Goal: Task Accomplishment & Management: Manage account settings

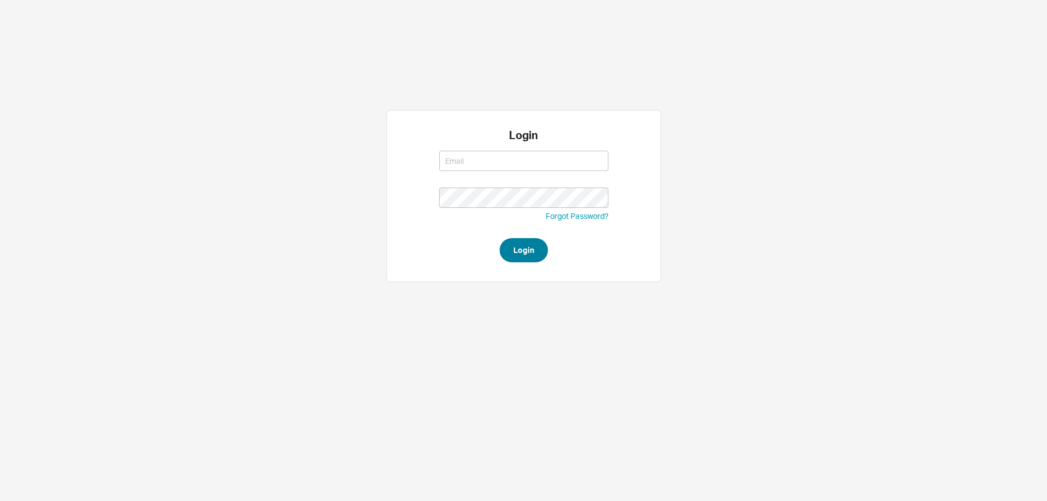
type input "yossi@asbathnj.com"
click at [528, 251] on button "Login" at bounding box center [524, 250] width 48 height 24
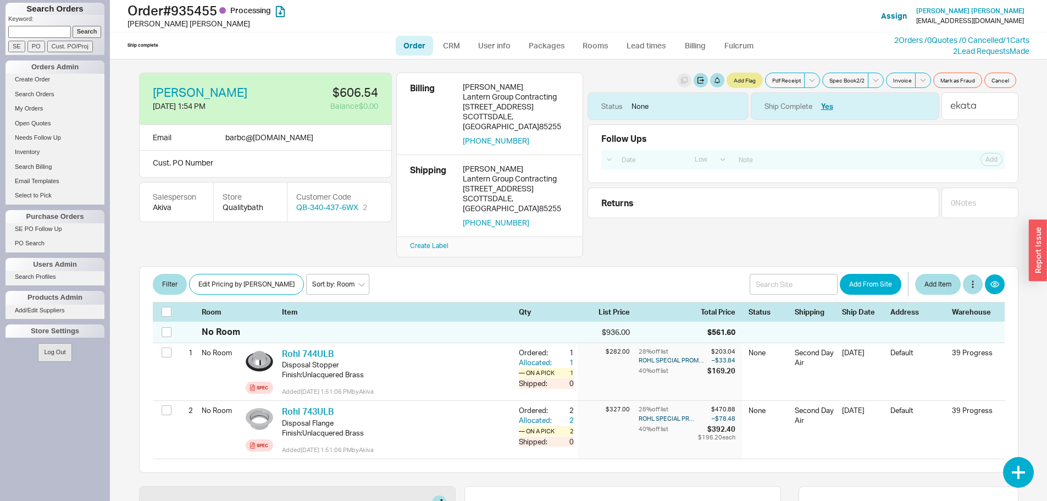
select select "LOW"
click at [525, 218] on div "[GEOGRAPHIC_DATA] , [GEOGRAPHIC_DATA] 85255" at bounding box center [516, 223] width 107 height 10
click at [533, 218] on div "[GEOGRAPHIC_DATA] , [GEOGRAPHIC_DATA] 85255" at bounding box center [516, 223] width 107 height 10
copy div "85255"
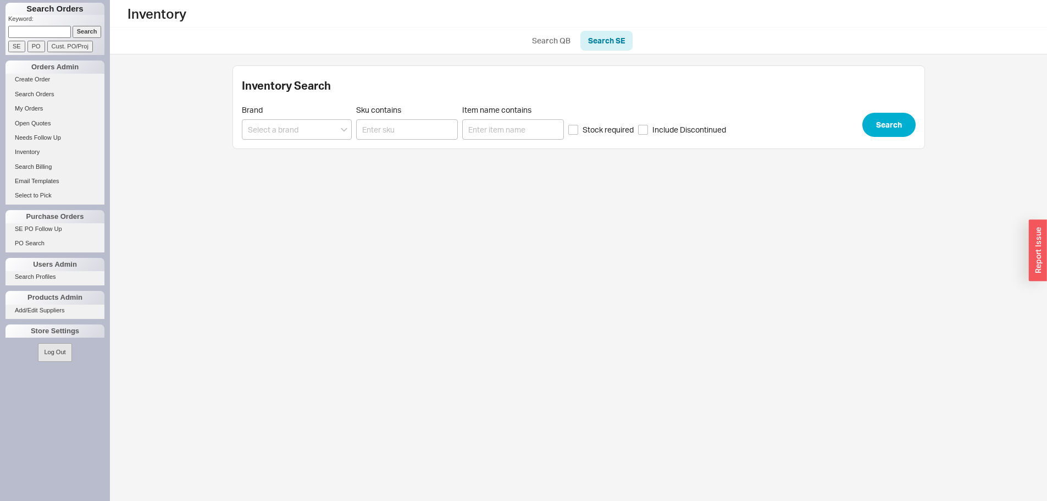
click at [41, 25] on p "Keyword:" at bounding box center [56, 20] width 96 height 11
click at [40, 32] on input at bounding box center [39, 32] width 63 height 12
paste input "935468"
type input "935468"
click at [76, 34] on input "Search" at bounding box center [87, 32] width 29 height 12
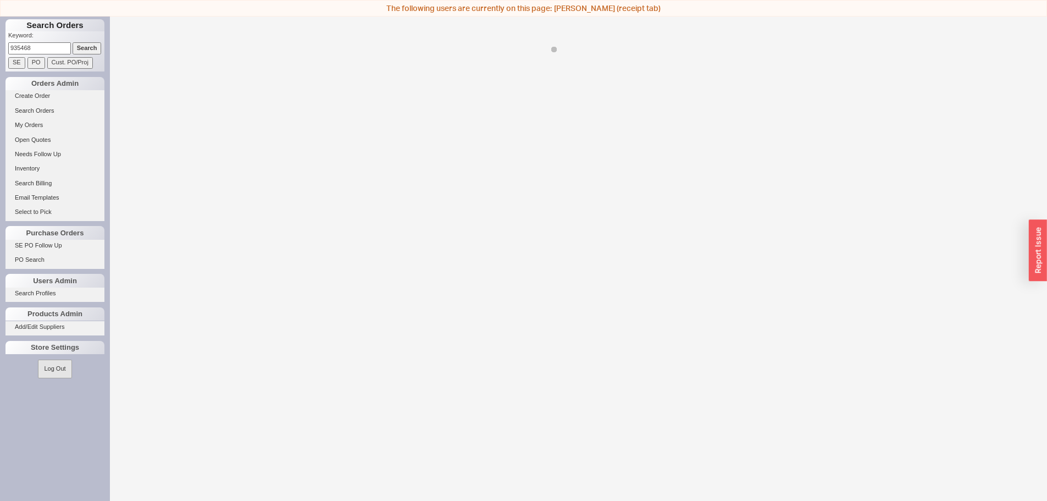
select select "LOW"
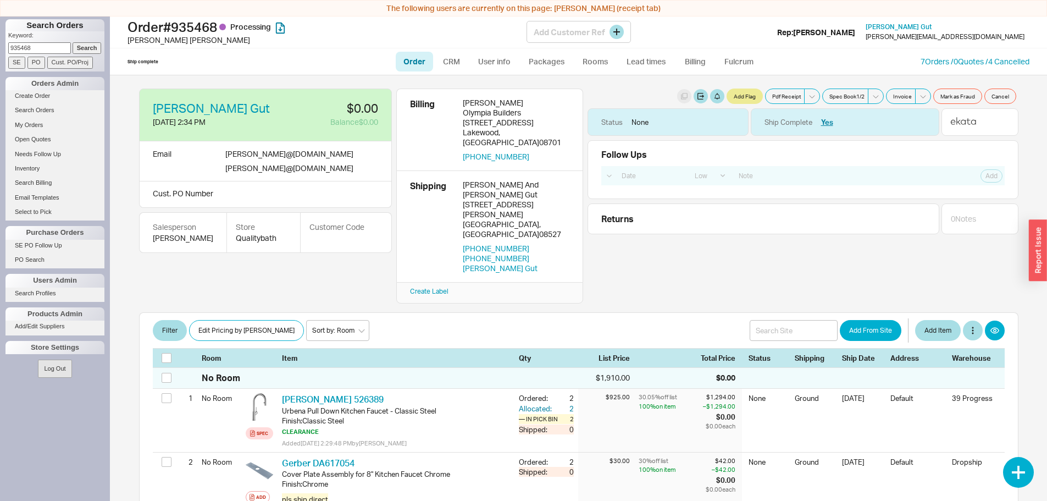
click at [191, 30] on h1 "Order # 935468 Processing" at bounding box center [327, 26] width 399 height 15
copy h1 "935468"
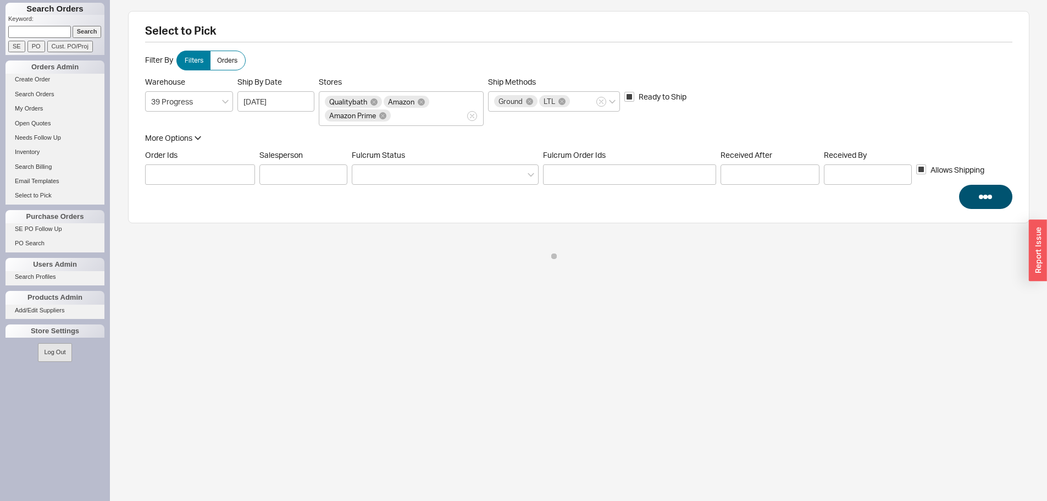
click at [38, 29] on input at bounding box center [39, 32] width 63 height 12
paste input "925921"
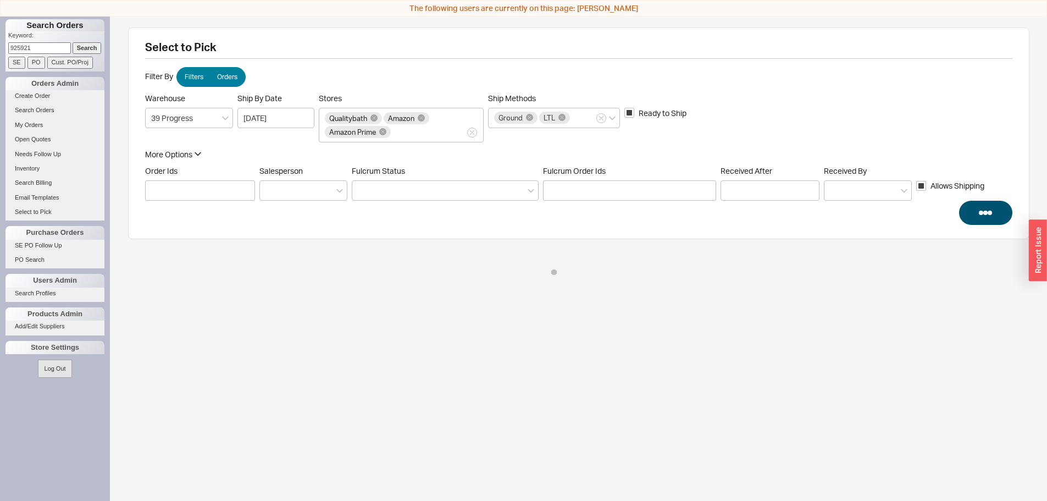
type input "925921"
click at [210, 76] on label "Orders" at bounding box center [228, 77] width 36 height 20
click at [0, 0] on input "Orders" at bounding box center [0, 0] width 0 height 0
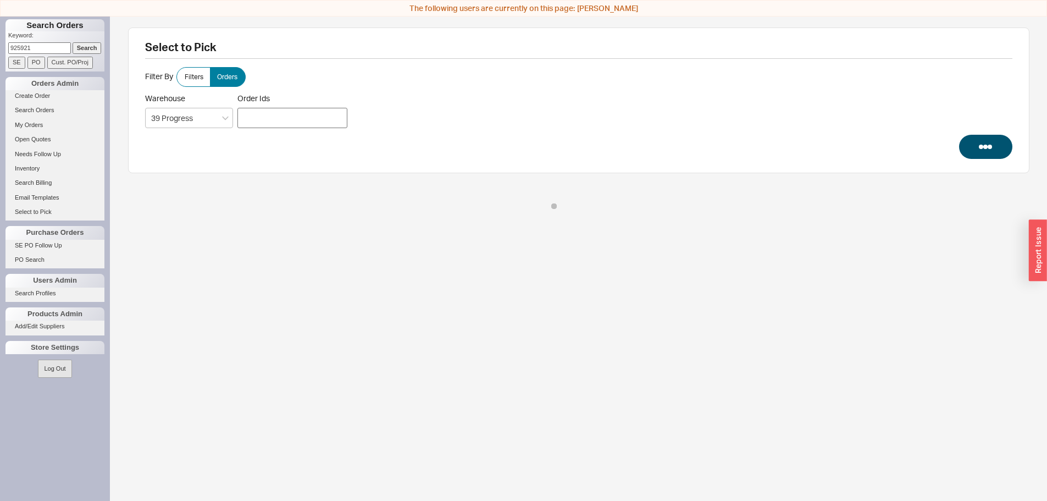
click at [249, 117] on div at bounding box center [293, 118] width 110 height 20
click at [247, 117] on input "Order Ids" at bounding box center [244, 116] width 7 height 15
paste input "925921"
type input "925921"
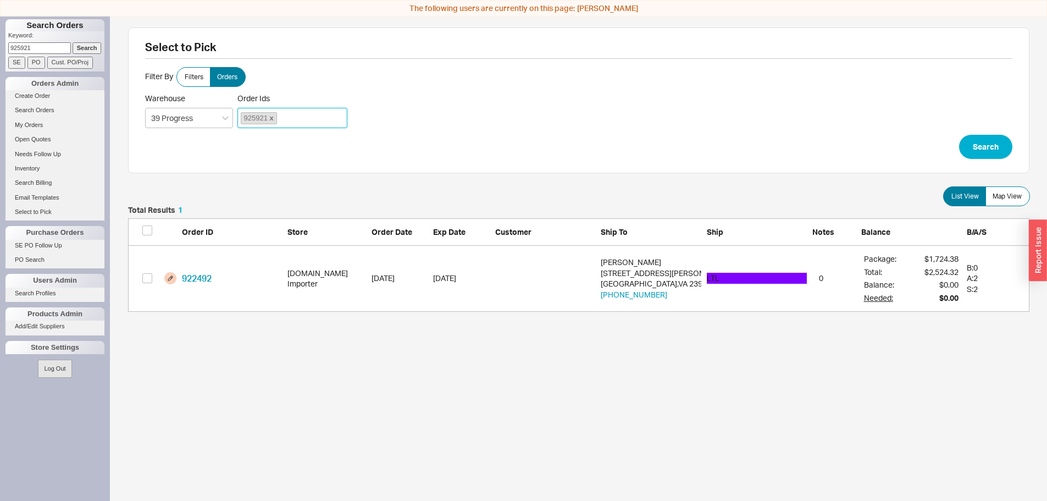
scroll to position [97, 894]
click at [268, 120] on span "925921" at bounding box center [259, 118] width 36 height 12
click at [280, 120] on input "Order Ids 925921" at bounding box center [283, 118] width 7 height 15
click at [273, 121] on link at bounding box center [271, 118] width 6 height 8
click at [280, 121] on input "Order Ids 925921" at bounding box center [283, 118] width 7 height 15
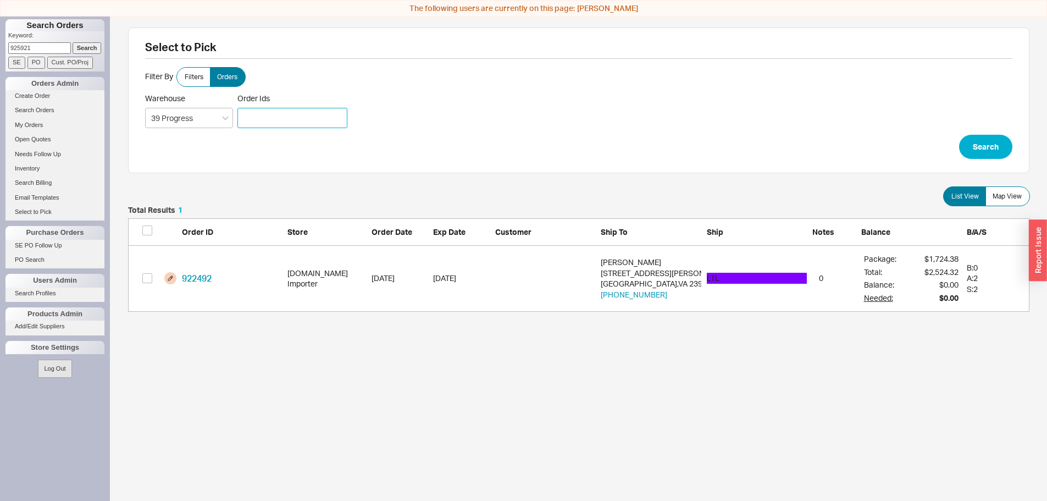
paste input "925921"
type input "925921"
click at [959, 135] on button "Search" at bounding box center [985, 147] width 53 height 24
click at [997, 152] on button "Search" at bounding box center [985, 147] width 53 height 24
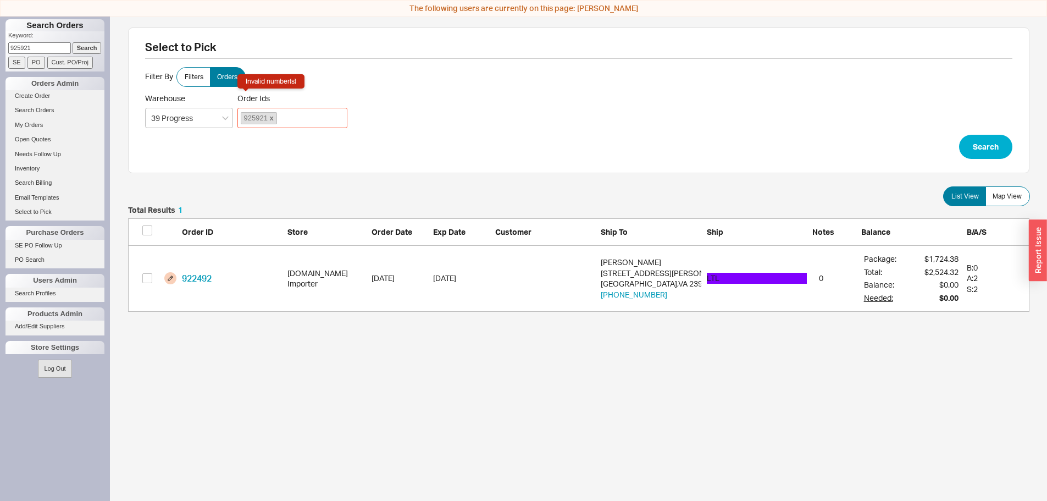
click at [74, 49] on input "Search" at bounding box center [87, 48] width 29 height 12
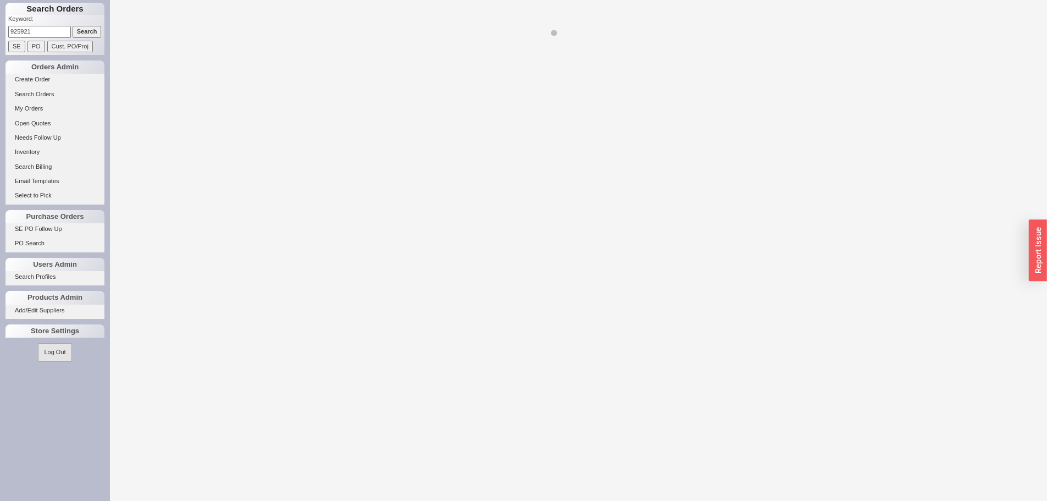
select select "LOW"
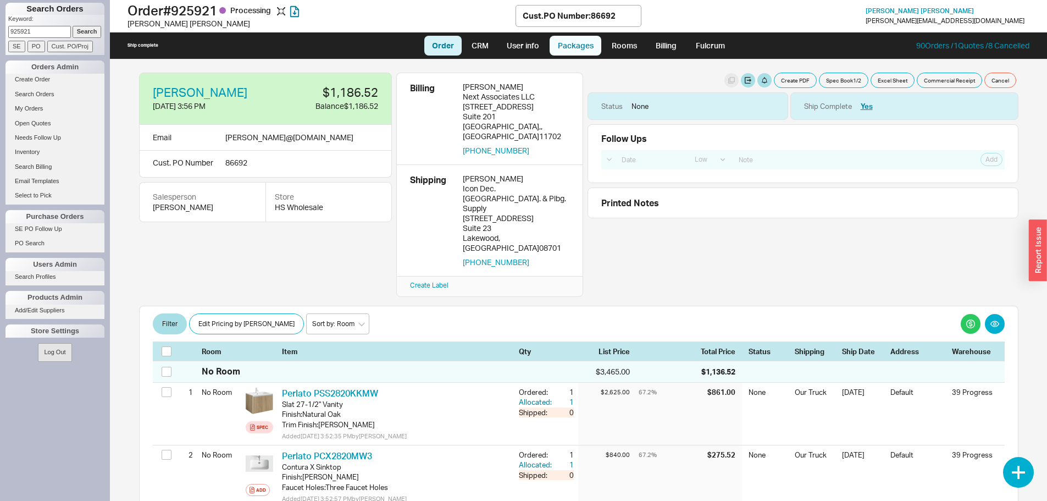
click at [573, 44] on link "Packages" at bounding box center [576, 46] width 52 height 20
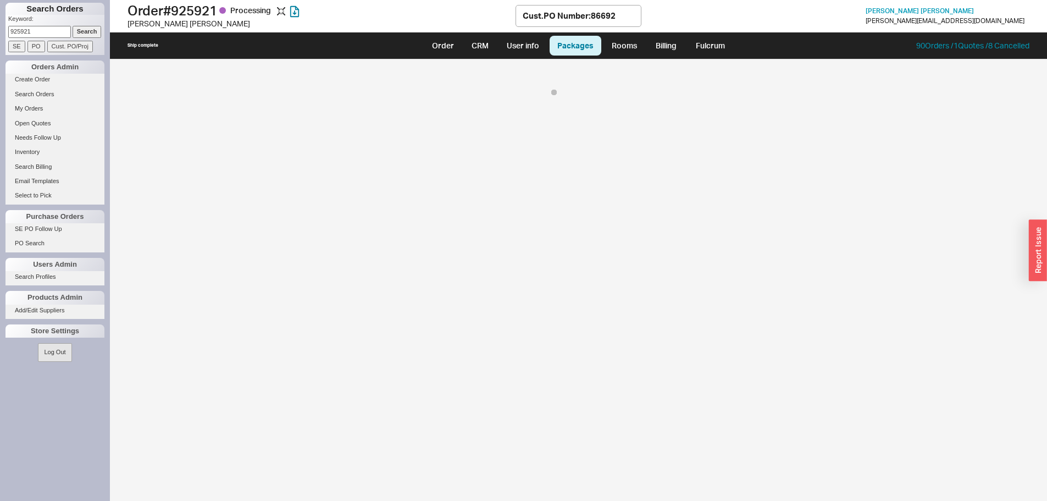
select select "8"
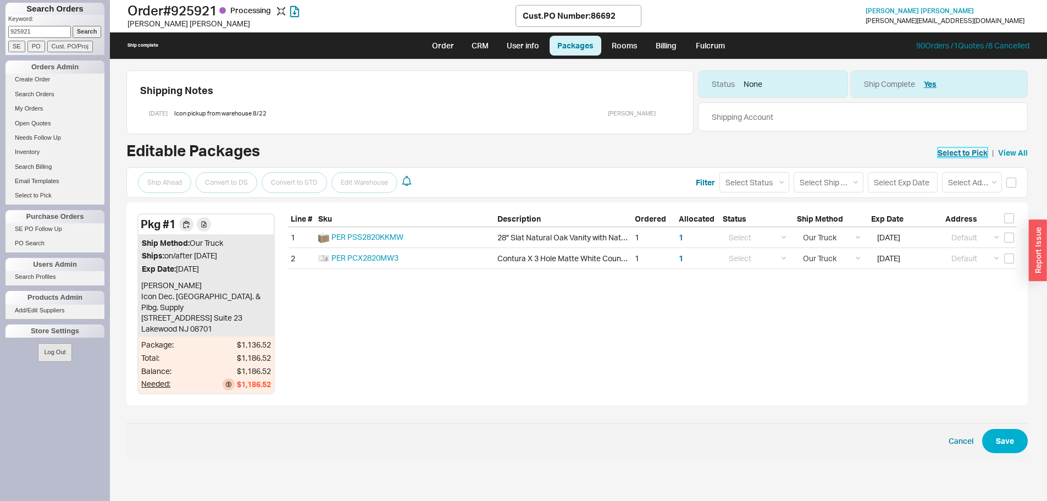
click at [958, 149] on link "Select to Pick" at bounding box center [963, 152] width 50 height 11
select select "8"
select select "12"
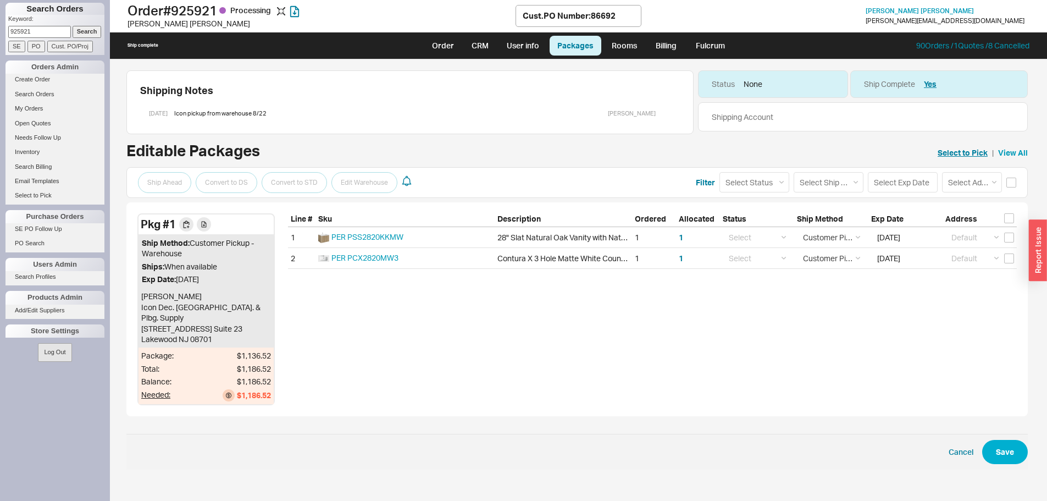
select select "8"
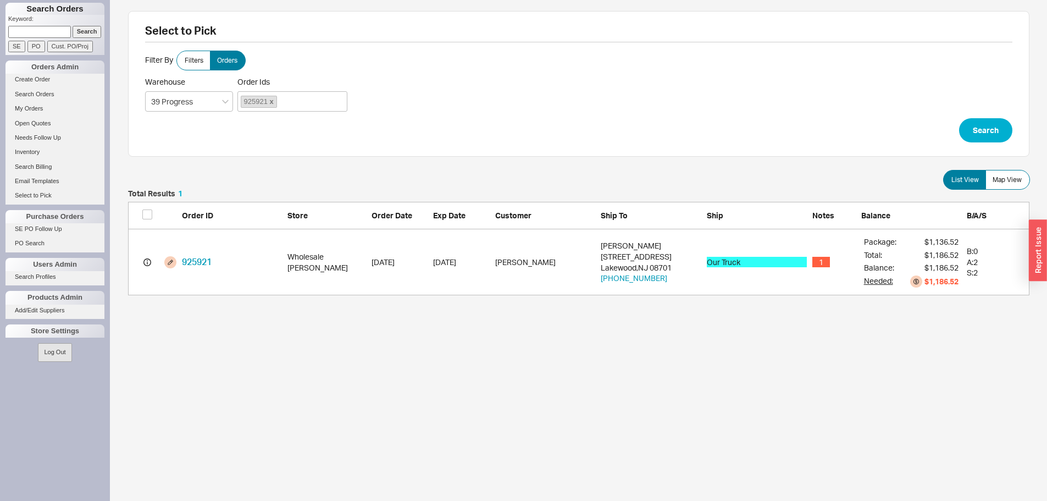
scroll to position [97, 894]
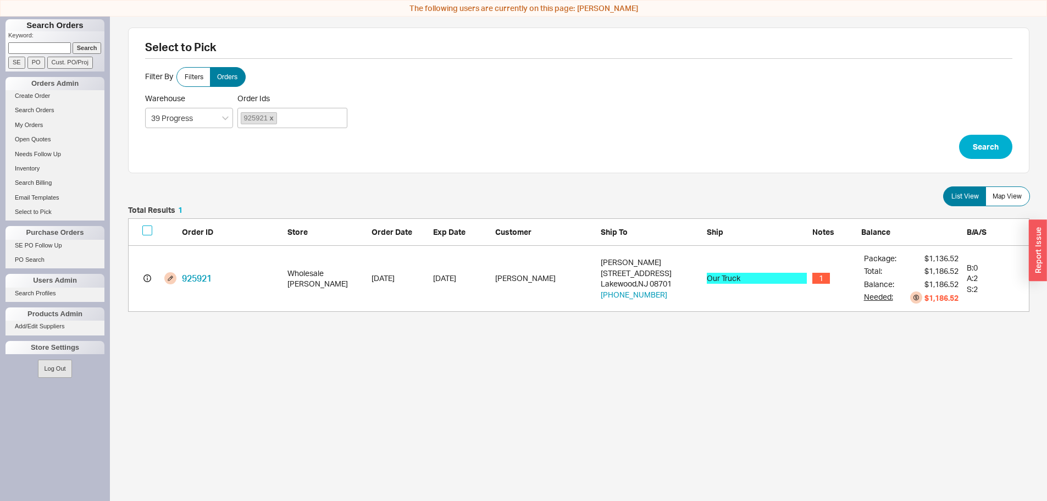
click at [146, 230] on input "checkbox" at bounding box center [147, 230] width 10 height 10
checkbox input "false"
click at [170, 278] on button "grid" at bounding box center [170, 278] width 12 height 12
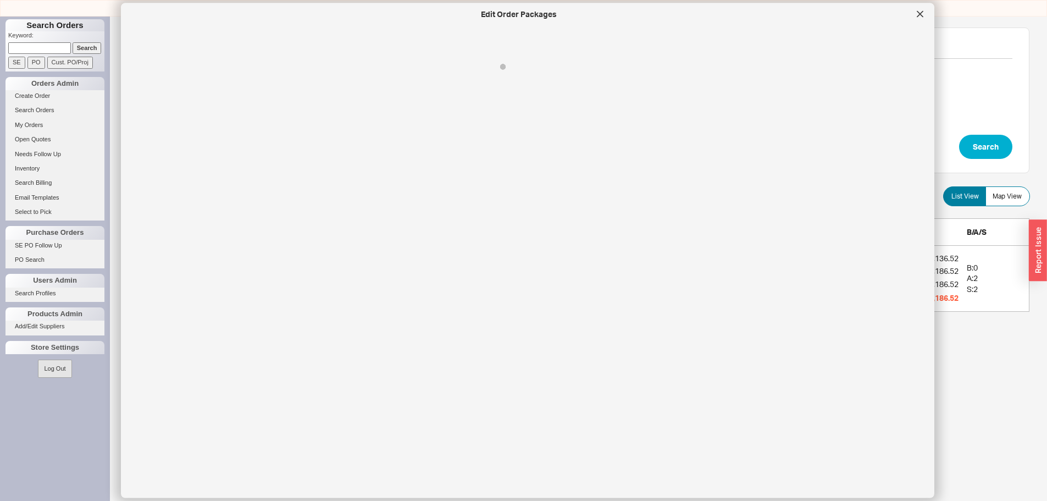
select select "8"
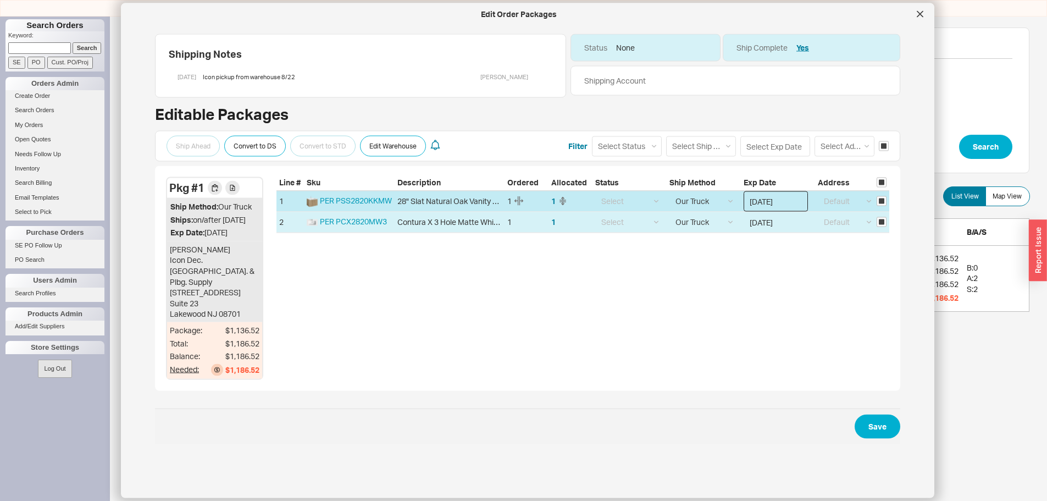
click at [749, 201] on input "[DATE]" at bounding box center [776, 201] width 64 height 20
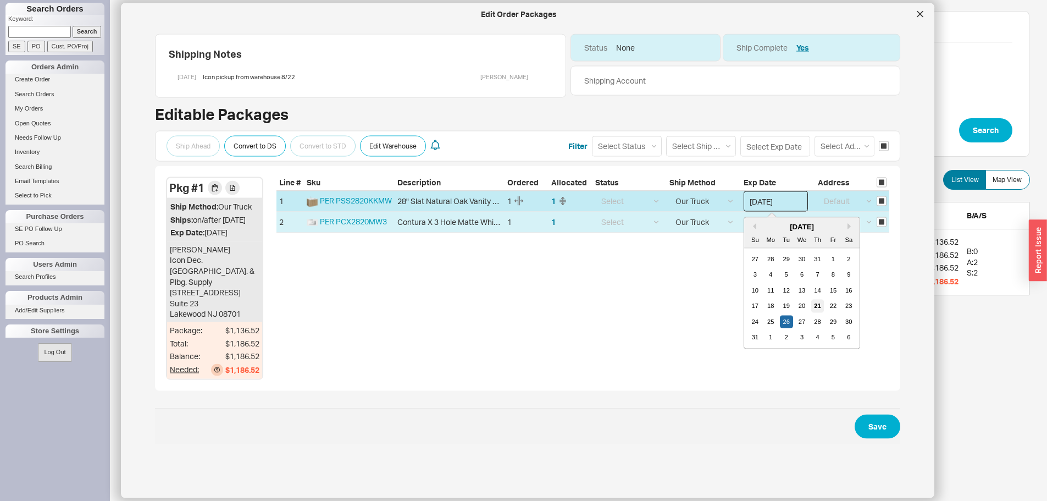
click at [814, 305] on div "21" at bounding box center [818, 305] width 13 height 13
type input "[DATE]"
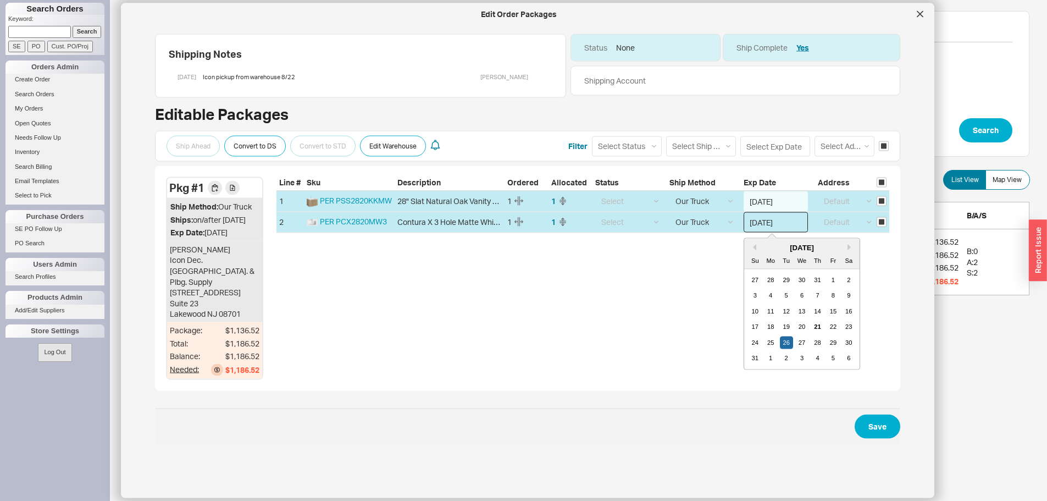
click at [744, 228] on input "[DATE]" at bounding box center [776, 222] width 64 height 20
click at [812, 327] on div "21" at bounding box center [818, 326] width 13 height 13
type input "[DATE]"
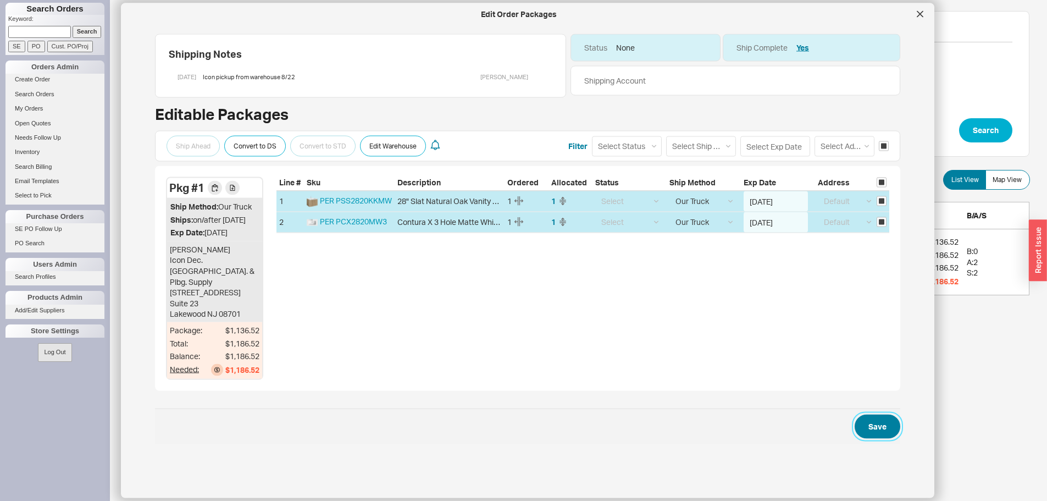
click at [872, 431] on button "Save" at bounding box center [878, 426] width 46 height 24
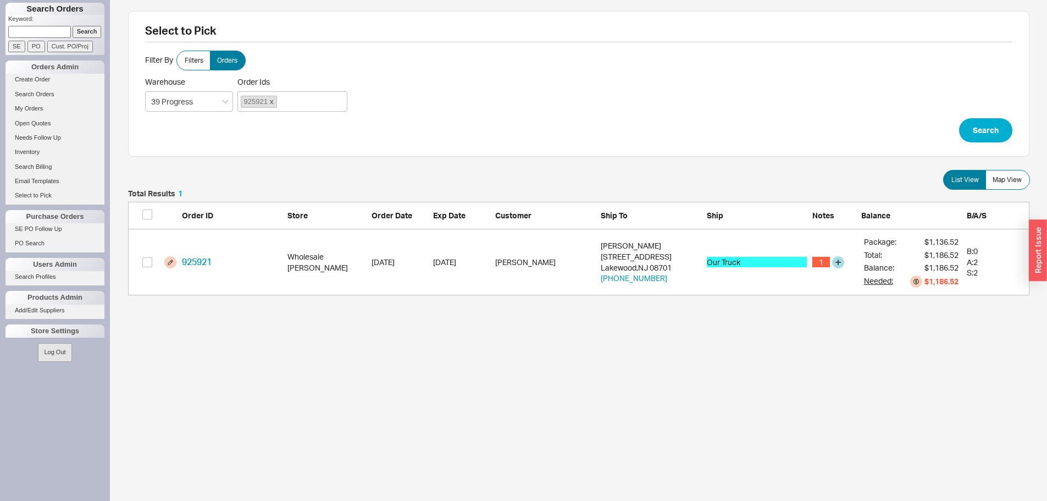
click at [787, 261] on div "Our Truck" at bounding box center [757, 262] width 100 height 11
click at [169, 258] on button "grid" at bounding box center [170, 262] width 12 height 12
select select "8"
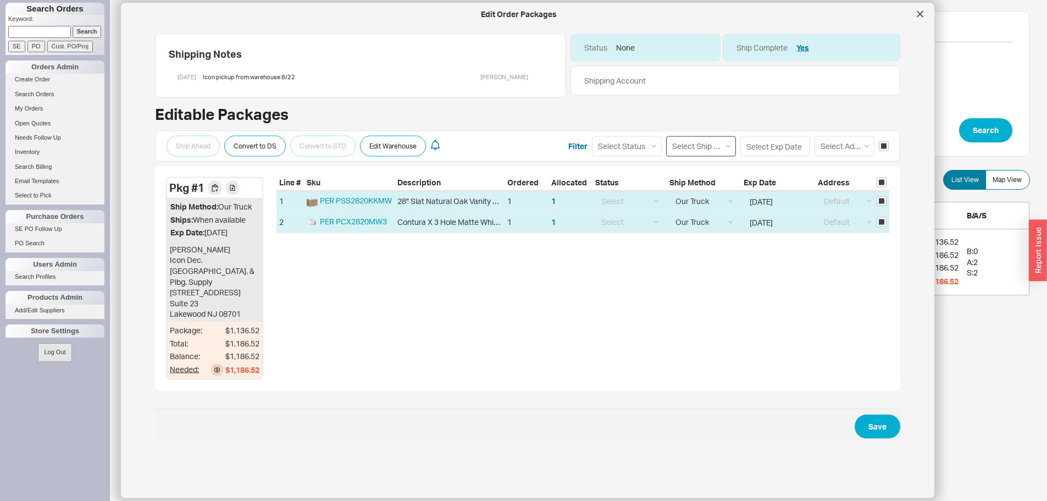
click at [683, 148] on select "Select Ship Method Ground LTL Our Truck --------------- Customer Pickup - Showr…" at bounding box center [701, 146] width 70 height 20
select select "12"
click at [666, 136] on select "Select Ship Method Ground LTL Our Truck --------------- Customer Pickup - Showr…" at bounding box center [701, 146] width 70 height 20
select select
select select "12"
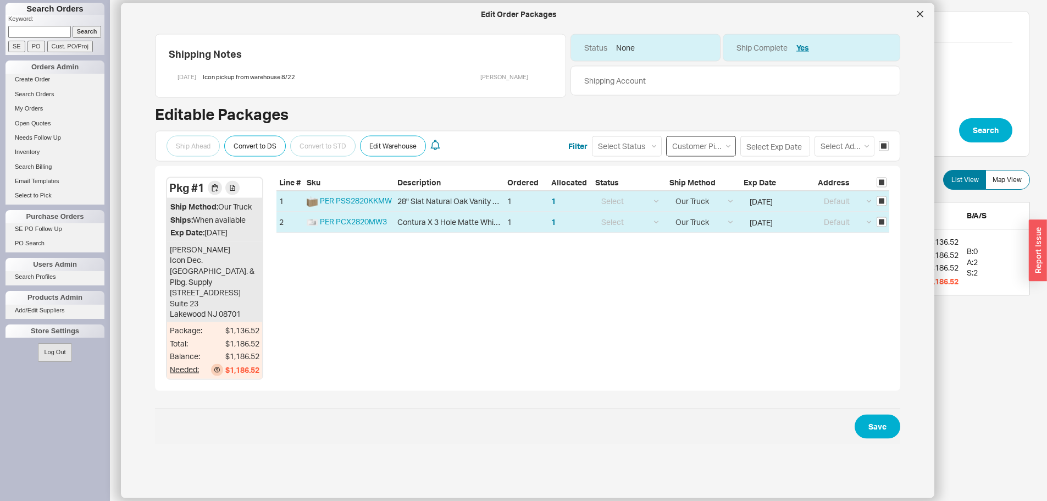
select select "12"
click at [870, 422] on button "Save" at bounding box center [878, 426] width 46 height 24
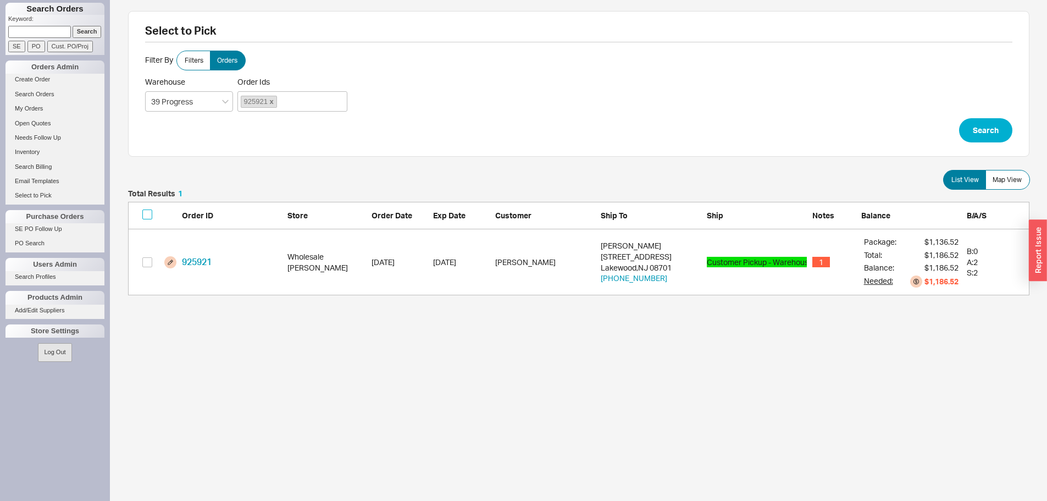
click at [146, 217] on input "checkbox" at bounding box center [147, 214] width 10 height 10
checkbox input "true"
click at [980, 315] on button "Confirm" at bounding box center [1001, 313] width 57 height 24
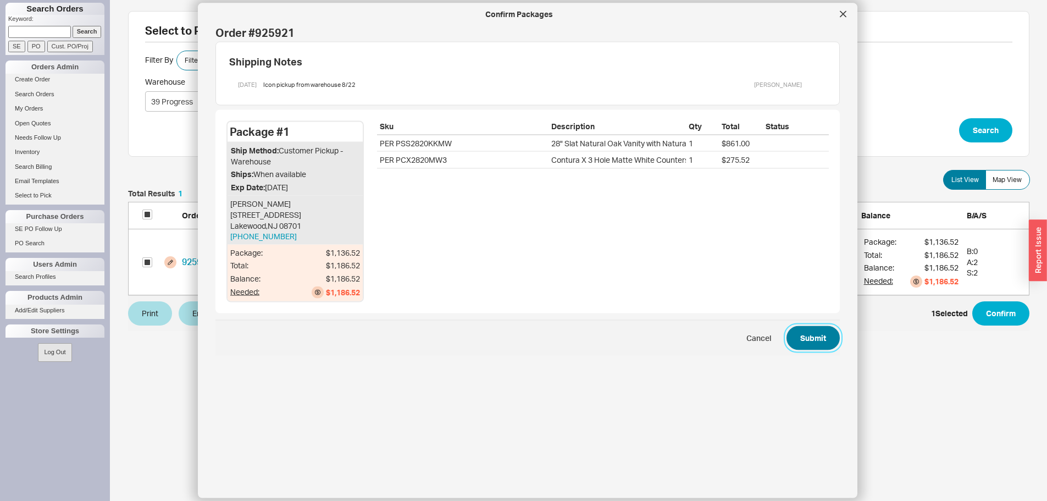
click at [803, 331] on button "Submit" at bounding box center [813, 338] width 53 height 24
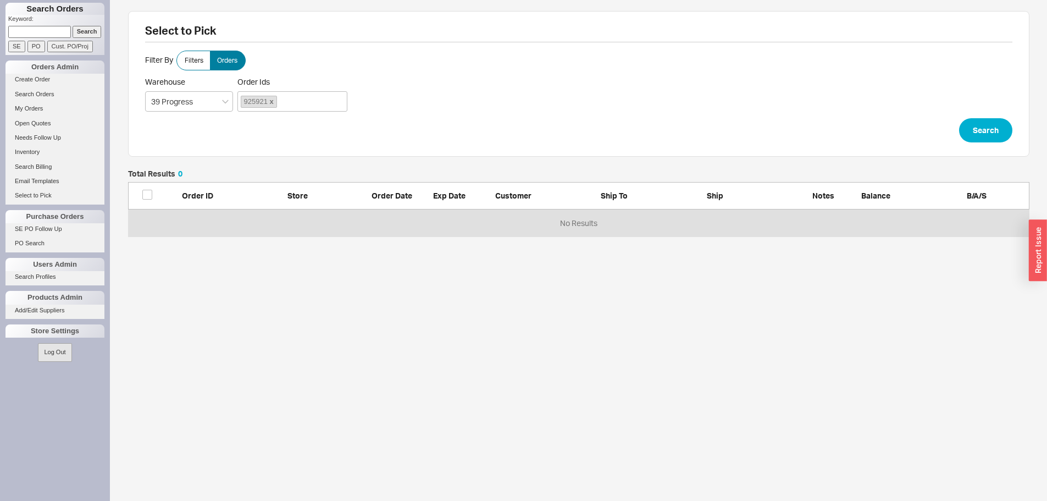
scroll to position [58, 894]
